Goal: Information Seeking & Learning: Learn about a topic

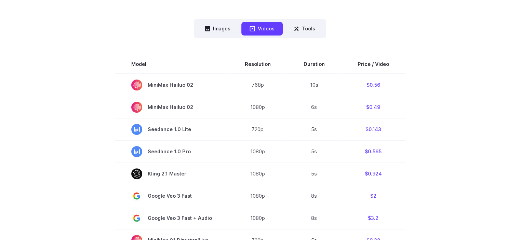
scroll to position [195, 0]
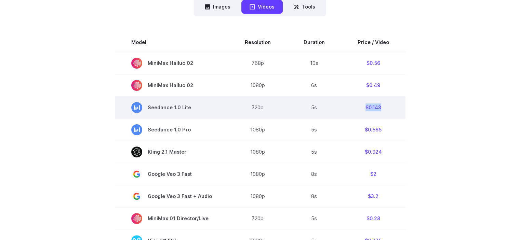
drag, startPoint x: 376, startPoint y: 107, endPoint x: 392, endPoint y: 109, distance: 16.5
click at [392, 109] on td "$0.143" at bounding box center [373, 107] width 64 height 22
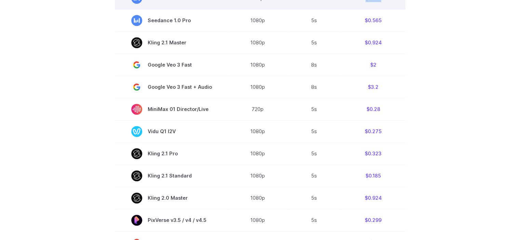
scroll to position [309, 0]
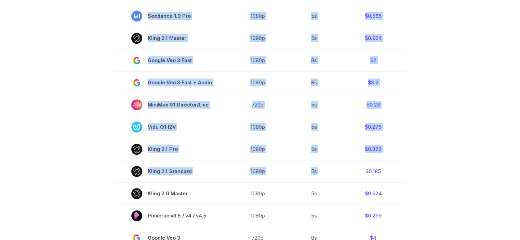
drag, startPoint x: 386, startPoint y: 173, endPoint x: 404, endPoint y: 176, distance: 18.7
click at [404, 176] on section "Model Resolution Duration Price / Video MiniMax Hailuo 02 768p 10s $0.56 MiniMa…" at bounding box center [260, 150] width 476 height 463
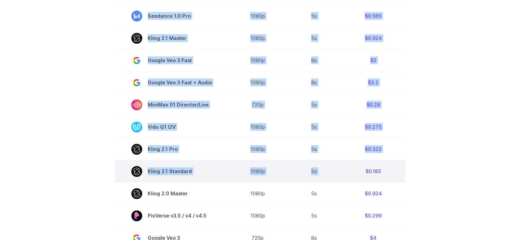
click at [386, 171] on td "$0.185" at bounding box center [373, 171] width 64 height 22
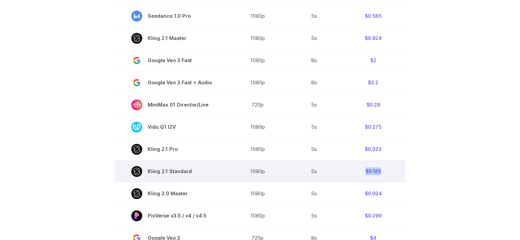
drag, startPoint x: 381, startPoint y: 172, endPoint x: 359, endPoint y: 173, distance: 22.3
click at [359, 173] on td "$0.185" at bounding box center [373, 171] width 64 height 22
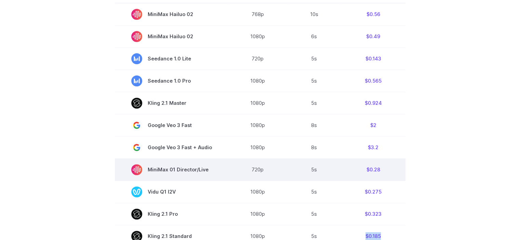
scroll to position [241, 0]
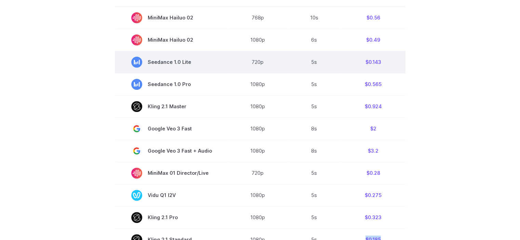
click at [387, 65] on td "$0.143" at bounding box center [373, 62] width 64 height 22
click at [381, 59] on td "$0.143" at bounding box center [373, 62] width 64 height 22
drag, startPoint x: 386, startPoint y: 63, endPoint x: 352, endPoint y: 62, distance: 33.8
click at [352, 62] on td "$0.143" at bounding box center [373, 62] width 64 height 22
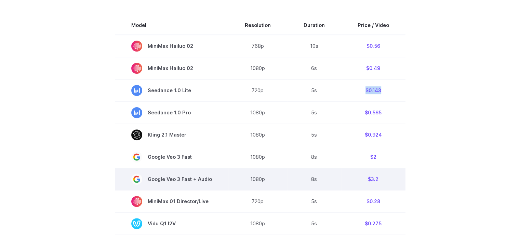
scroll to position [173, 0]
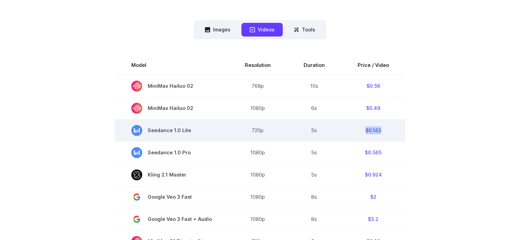
click at [355, 132] on td "$0.143" at bounding box center [373, 130] width 64 height 22
drag, startPoint x: 360, startPoint y: 132, endPoint x: 381, endPoint y: 132, distance: 20.8
click at [381, 132] on td "$0.143" at bounding box center [373, 130] width 64 height 22
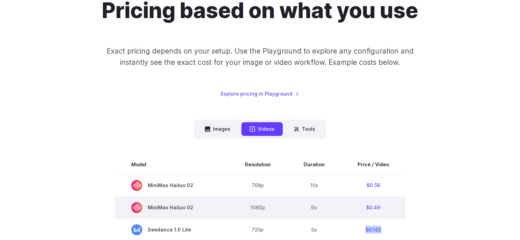
scroll to position [0, 0]
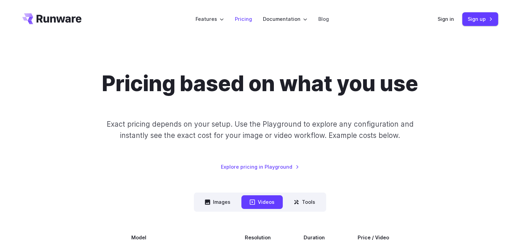
click at [248, 18] on link "Pricing" at bounding box center [243, 19] width 17 height 8
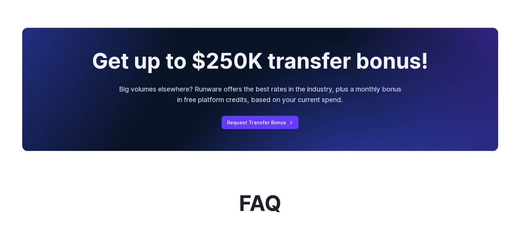
scroll to position [752, 0]
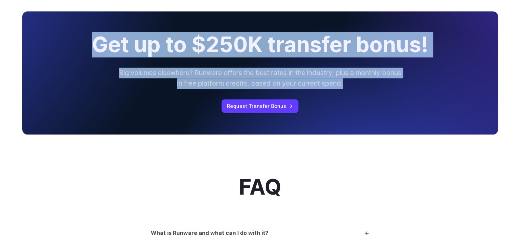
drag, startPoint x: 157, startPoint y: 59, endPoint x: 364, endPoint y: 90, distance: 209.0
click at [364, 90] on div "Get up to $250K transfer bonus! Big volumes elsewhere? Runware offers the best …" at bounding box center [260, 72] width 476 height 123
click at [364, 89] on p "Big volumes elsewhere? Runware offers the best rates in the industry, plus a mo…" at bounding box center [260, 78] width 284 height 21
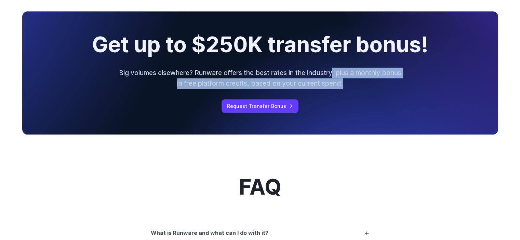
drag, startPoint x: 343, startPoint y: 79, endPoint x: 375, endPoint y: 90, distance: 33.7
click at [375, 89] on p "Big volumes elsewhere? Runware offers the best rates in the industry, plus a mo…" at bounding box center [260, 78] width 284 height 21
click at [366, 85] on p "Big volumes elsewhere? Runware offers the best rates in the industry, plus a mo…" at bounding box center [260, 78] width 284 height 21
drag, startPoint x: 366, startPoint y: 86, endPoint x: 348, endPoint y: 79, distance: 19.6
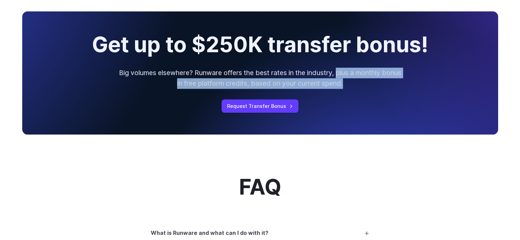
click at [348, 79] on p "Big volumes elsewhere? Runware offers the best rates in the industry, plus a mo…" at bounding box center [260, 78] width 284 height 21
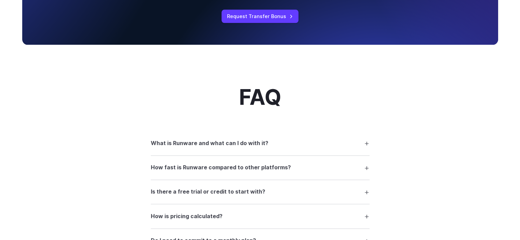
scroll to position [923, 0]
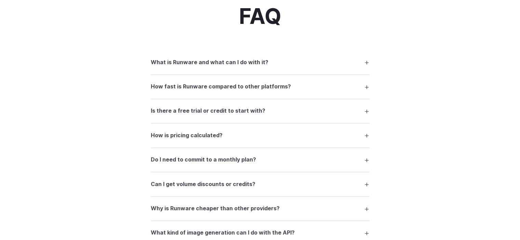
click at [221, 67] on h3 "What is Runware and what can I do with it?" at bounding box center [210, 62] width 118 height 9
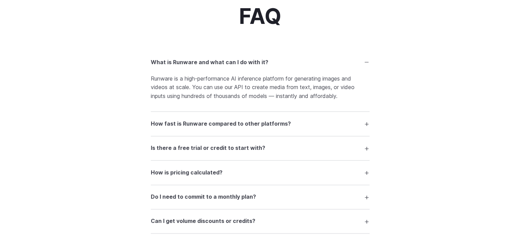
click at [220, 67] on h3 "What is Runware and what can I do with it?" at bounding box center [210, 62] width 118 height 9
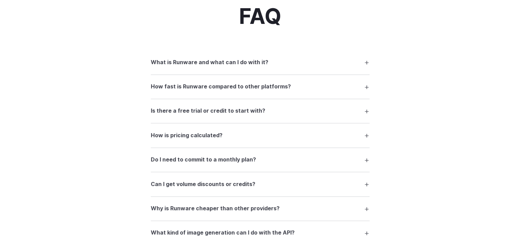
click at [215, 91] on h3 "How fast is Runware compared to other platforms?" at bounding box center [221, 86] width 140 height 9
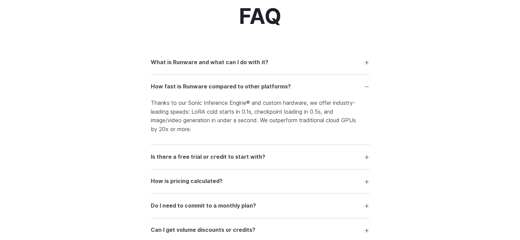
click at [216, 91] on h3 "How fast is Runware compared to other platforms?" at bounding box center [221, 86] width 140 height 9
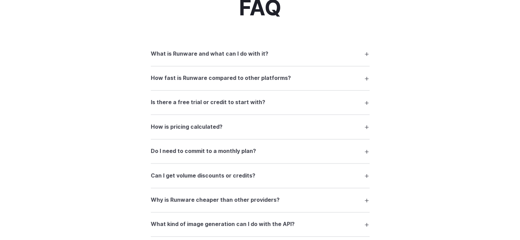
scroll to position [957, 0]
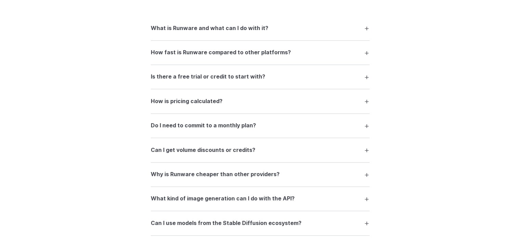
click at [185, 81] on h3 "Is there a free trial or credit to start with?" at bounding box center [208, 76] width 114 height 9
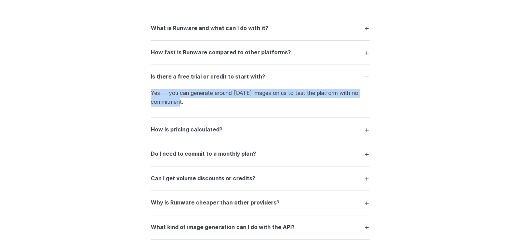
drag, startPoint x: 152, startPoint y: 97, endPoint x: 196, endPoint y: 104, distance: 44.6
click at [196, 104] on p "Yes — you can generate around [DATE] images on us to test the platform with no …" at bounding box center [260, 97] width 219 height 17
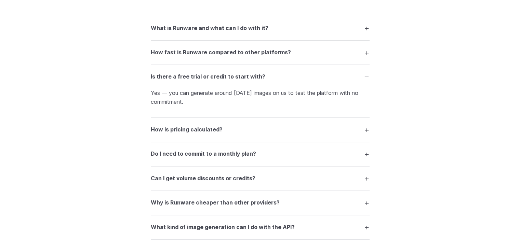
click at [205, 81] on h3 "Is there a free trial or credit to start with?" at bounding box center [208, 76] width 114 height 9
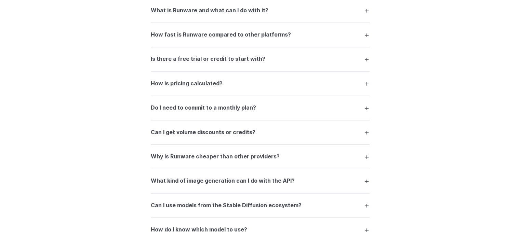
scroll to position [991, 0]
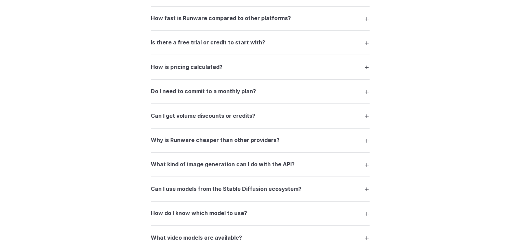
click at [184, 79] on details "How is pricing calculated? Pricing depends on the model, resolution, and durati…" at bounding box center [260, 67] width 219 height 24
click at [183, 72] on h3 "How is pricing calculated?" at bounding box center [187, 67] width 72 height 9
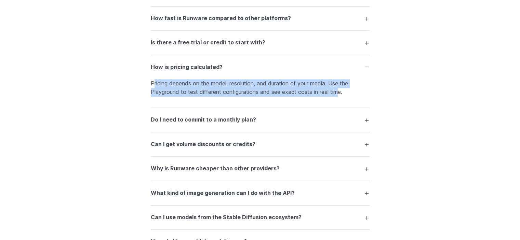
drag, startPoint x: 153, startPoint y: 85, endPoint x: 339, endPoint y: 102, distance: 186.7
click at [339, 102] on details "How is pricing calculated? Pricing depends on the model, resolution, and durati…" at bounding box center [260, 81] width 219 height 53
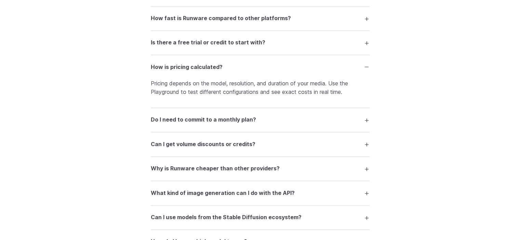
click at [302, 73] on summary "How is pricing calculated?" at bounding box center [260, 66] width 219 height 13
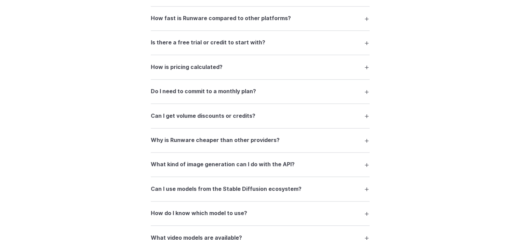
scroll to position [1025, 0]
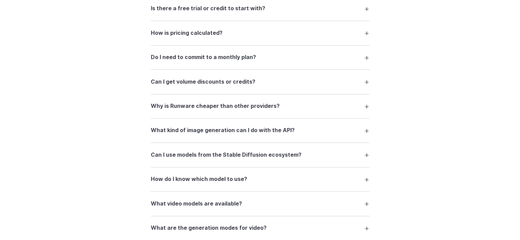
click at [227, 54] on details "Do I need to commit to a monthly plan? No. Runware operates on a pay-as-you-go …" at bounding box center [260, 57] width 219 height 24
click at [219, 61] on h3 "Do I need to commit to a monthly plan?" at bounding box center [203, 57] width 105 height 9
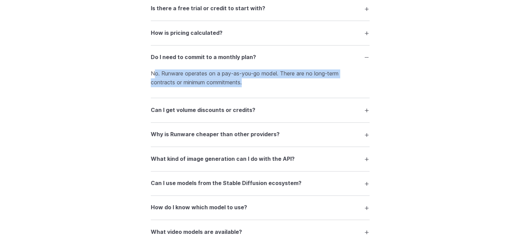
drag, startPoint x: 153, startPoint y: 78, endPoint x: 261, endPoint y: 84, distance: 107.8
click at [261, 84] on p "No. Runware operates on a pay-as-you-go model. There are no long-term contracts…" at bounding box center [260, 77] width 219 height 17
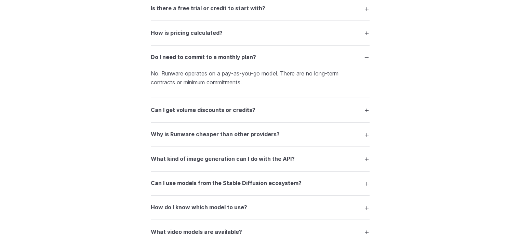
click at [263, 64] on summary "Do I need to commit to a monthly plan?" at bounding box center [260, 57] width 219 height 13
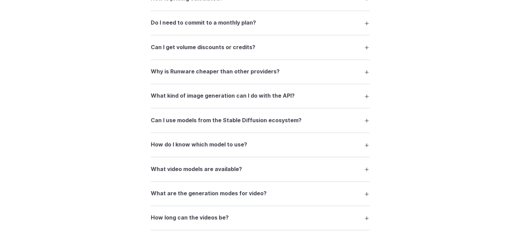
scroll to position [1059, 0]
click at [232, 52] on h3 "Can I get volume discounts or credits?" at bounding box center [203, 47] width 105 height 9
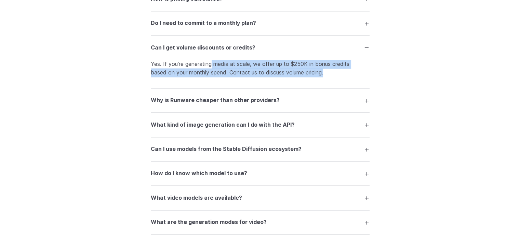
drag, startPoint x: 215, startPoint y: 71, endPoint x: 335, endPoint y: 85, distance: 120.5
click at [336, 87] on details "Can I get volume discounts or credits? Yes. If you're generating media at scale…" at bounding box center [260, 62] width 219 height 53
click at [333, 77] on p "Yes. If you're generating media at scale, we offer up to $250K in bonus credits…" at bounding box center [260, 68] width 219 height 17
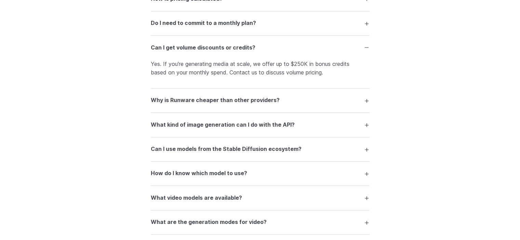
click at [301, 54] on summary "Can I get volume discounts or credits?" at bounding box center [260, 47] width 219 height 13
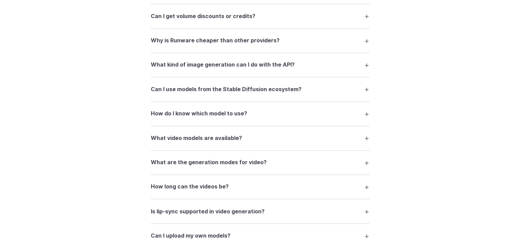
scroll to position [1057, 0]
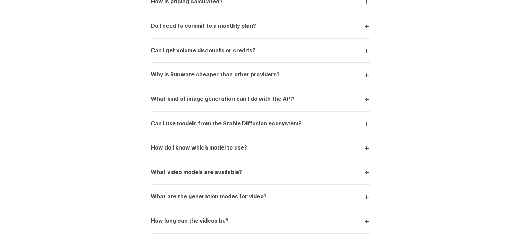
click at [240, 81] on summary "Why is Runware cheaper than other providers?" at bounding box center [260, 74] width 219 height 13
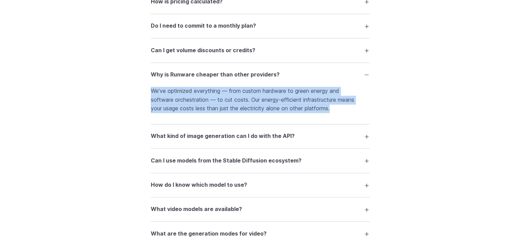
drag, startPoint x: 152, startPoint y: 97, endPoint x: 358, endPoint y: 114, distance: 206.4
click at [358, 113] on p "We’ve optimized everything — from custom hardware to green energy and software …" at bounding box center [260, 100] width 219 height 26
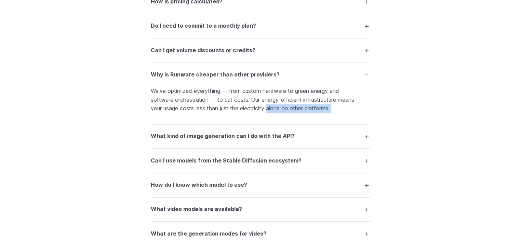
drag, startPoint x: 358, startPoint y: 114, endPoint x: 287, endPoint y: 114, distance: 70.7
click at [287, 113] on p "We’ve optimized everything — from custom hardware to green energy and software …" at bounding box center [260, 100] width 219 height 26
drag, startPoint x: 287, startPoint y: 114, endPoint x: 363, endPoint y: 117, distance: 75.9
click at [363, 113] on p "We’ve optimized everything — from custom hardware to green energy and software …" at bounding box center [260, 100] width 219 height 26
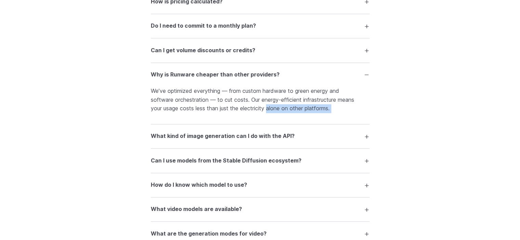
click at [363, 113] on p "We’ve optimized everything — from custom hardware to green energy and software …" at bounding box center [260, 100] width 219 height 26
drag, startPoint x: 359, startPoint y: 114, endPoint x: 288, endPoint y: 112, distance: 71.1
click at [288, 112] on p "We’ve optimized everything — from custom hardware to green energy and software …" at bounding box center [260, 100] width 219 height 26
click at [364, 80] on summary "Why is Runware cheaper than other providers?" at bounding box center [260, 74] width 219 height 13
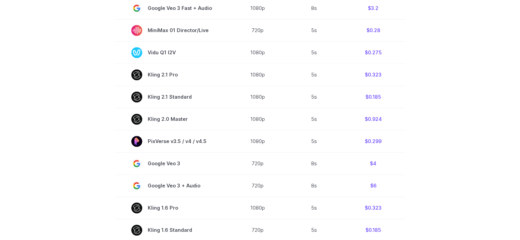
drag, startPoint x: 398, startPoint y: 173, endPoint x: 418, endPoint y: 63, distance: 111.9
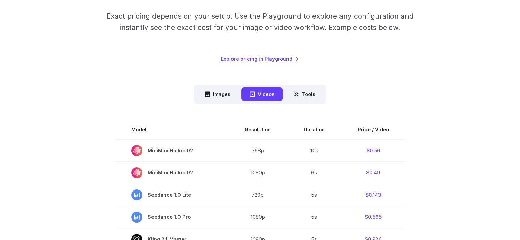
scroll to position [99, 0]
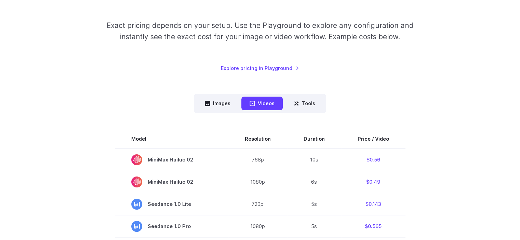
drag, startPoint x: 409, startPoint y: 142, endPoint x: 409, endPoint y: 134, distance: 8.2
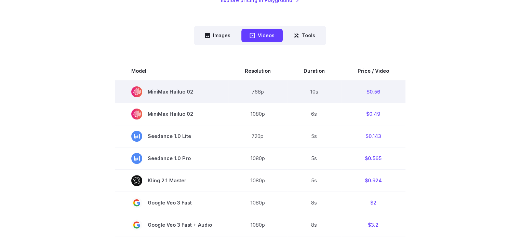
scroll to position [167, 0]
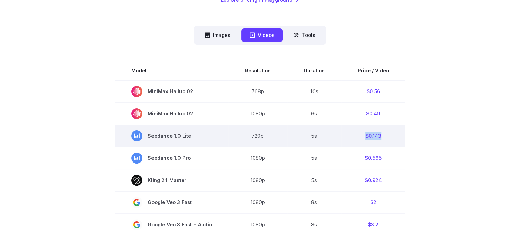
drag, startPoint x: 354, startPoint y: 136, endPoint x: 385, endPoint y: 139, distance: 31.6
click at [385, 139] on td "$0.143" at bounding box center [373, 136] width 64 height 22
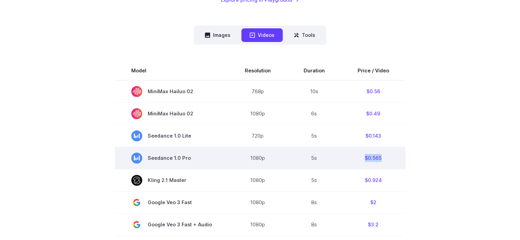
drag, startPoint x: 363, startPoint y: 158, endPoint x: 394, endPoint y: 154, distance: 30.9
click at [394, 154] on td "$0.565" at bounding box center [373, 158] width 64 height 22
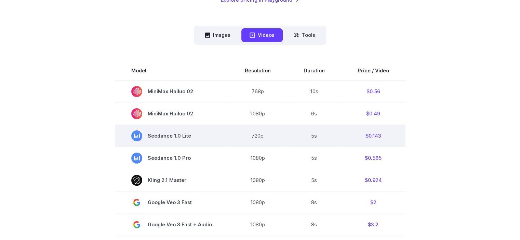
drag, startPoint x: 150, startPoint y: 134, endPoint x: 203, endPoint y: 135, distance: 53.3
click at [203, 135] on span "Seedance 1.0 Lite" at bounding box center [171, 136] width 81 height 11
drag, startPoint x: 201, startPoint y: 135, endPoint x: 194, endPoint y: 135, distance: 6.2
click at [198, 135] on span "Seedance 1.0 Lite" at bounding box center [171, 136] width 81 height 11
drag, startPoint x: 194, startPoint y: 135, endPoint x: 190, endPoint y: 136, distance: 4.3
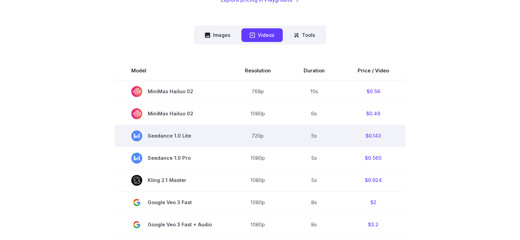
click at [190, 136] on span "Seedance 1.0 Lite" at bounding box center [171, 136] width 81 height 11
copy span "Seedance 1.0 Lite"
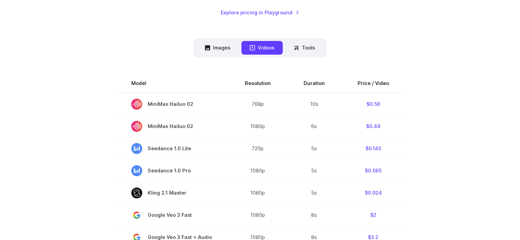
scroll to position [167, 0]
